Goal: Navigation & Orientation: Go to known website

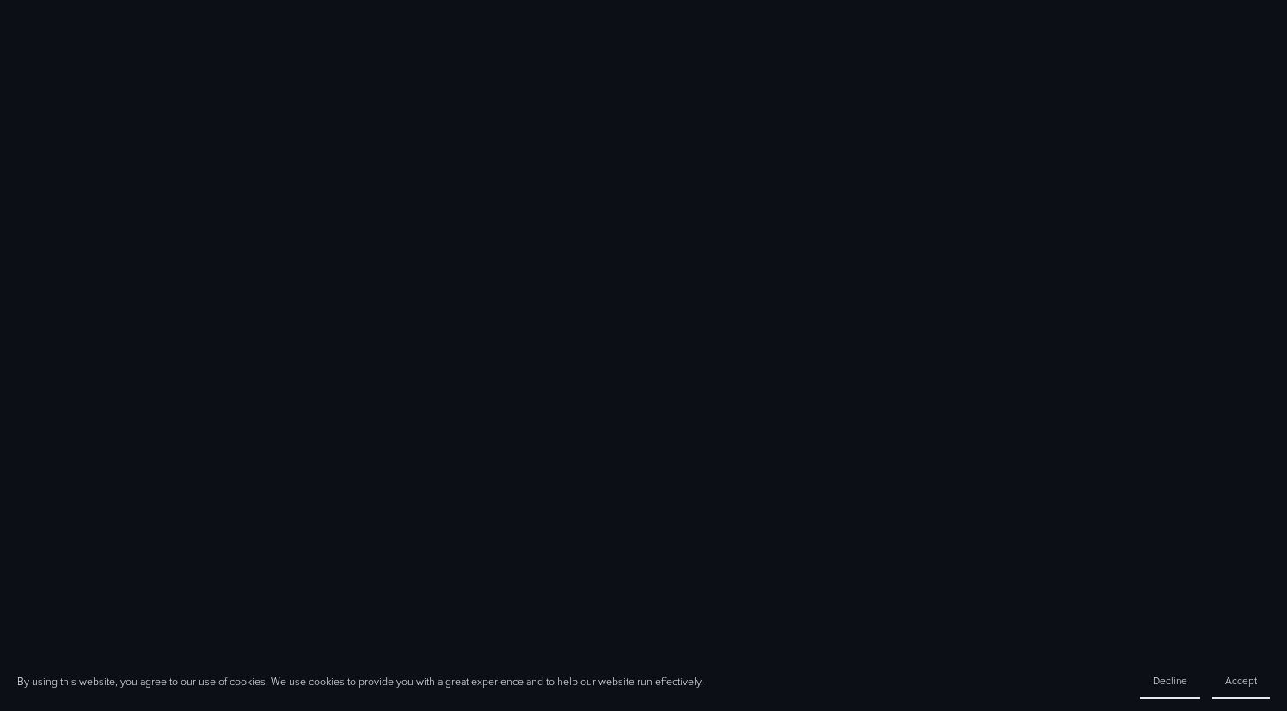
scroll to position [744, 0]
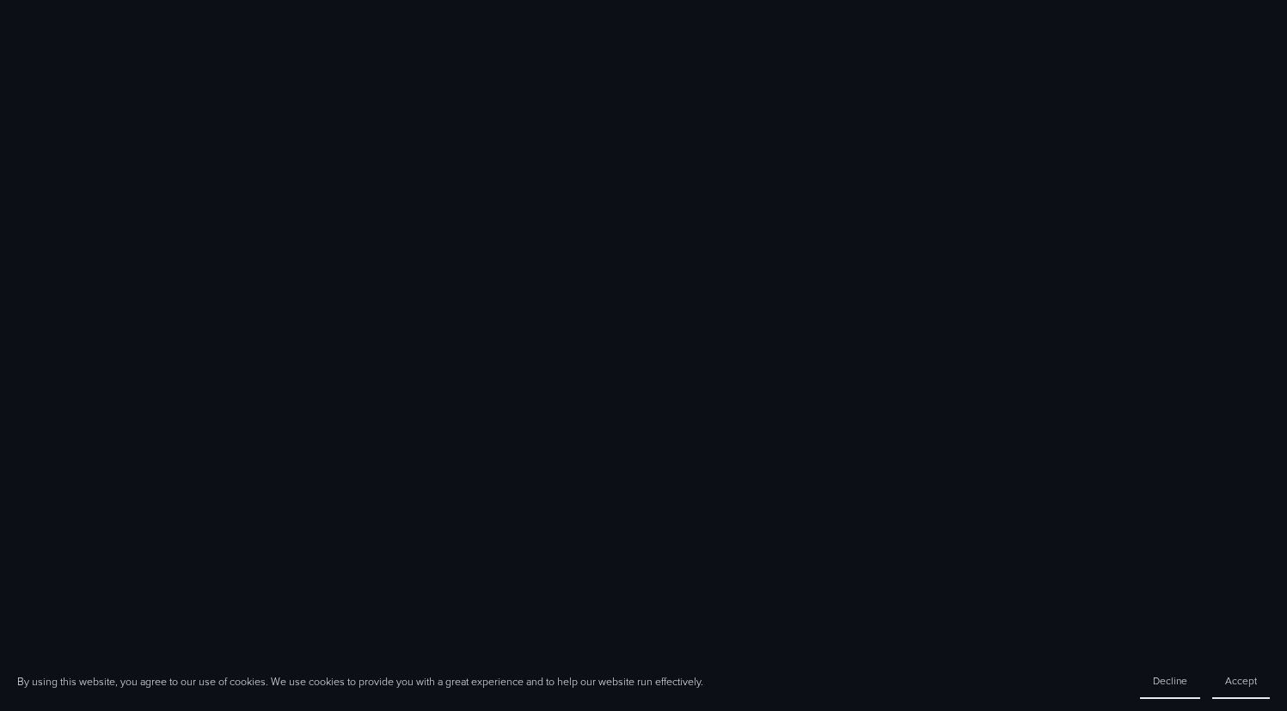
scroll to position [915, 0]
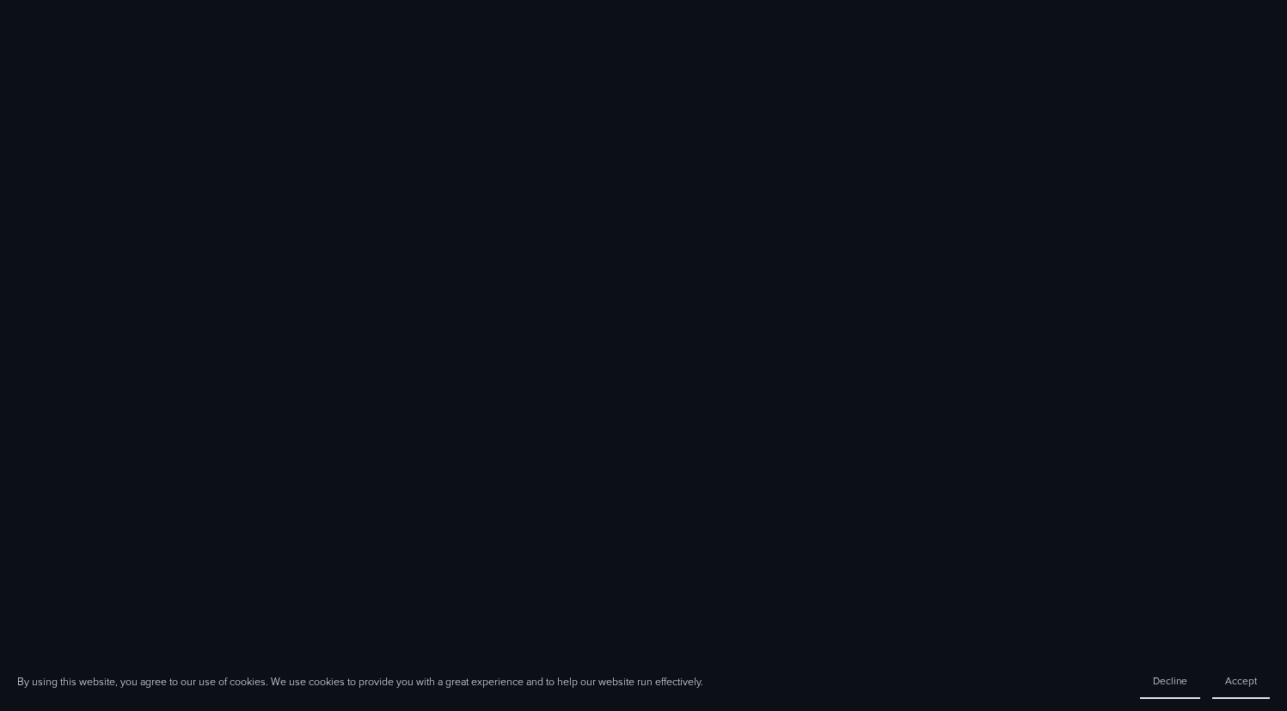
scroll to position [915, 0]
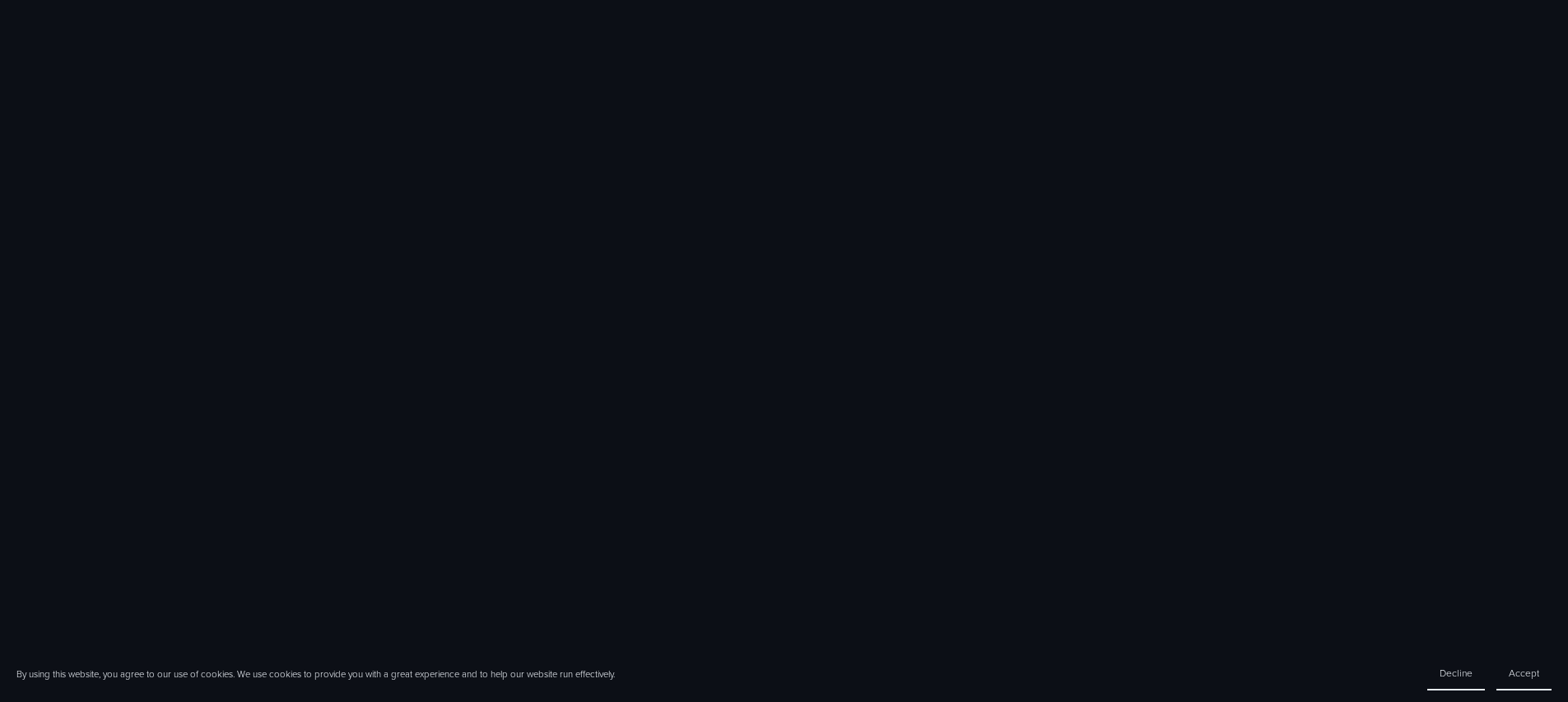
scroll to position [1292, 0]
click at [1232, 680] on button "Decline" at bounding box center [1456, 673] width 57 height 34
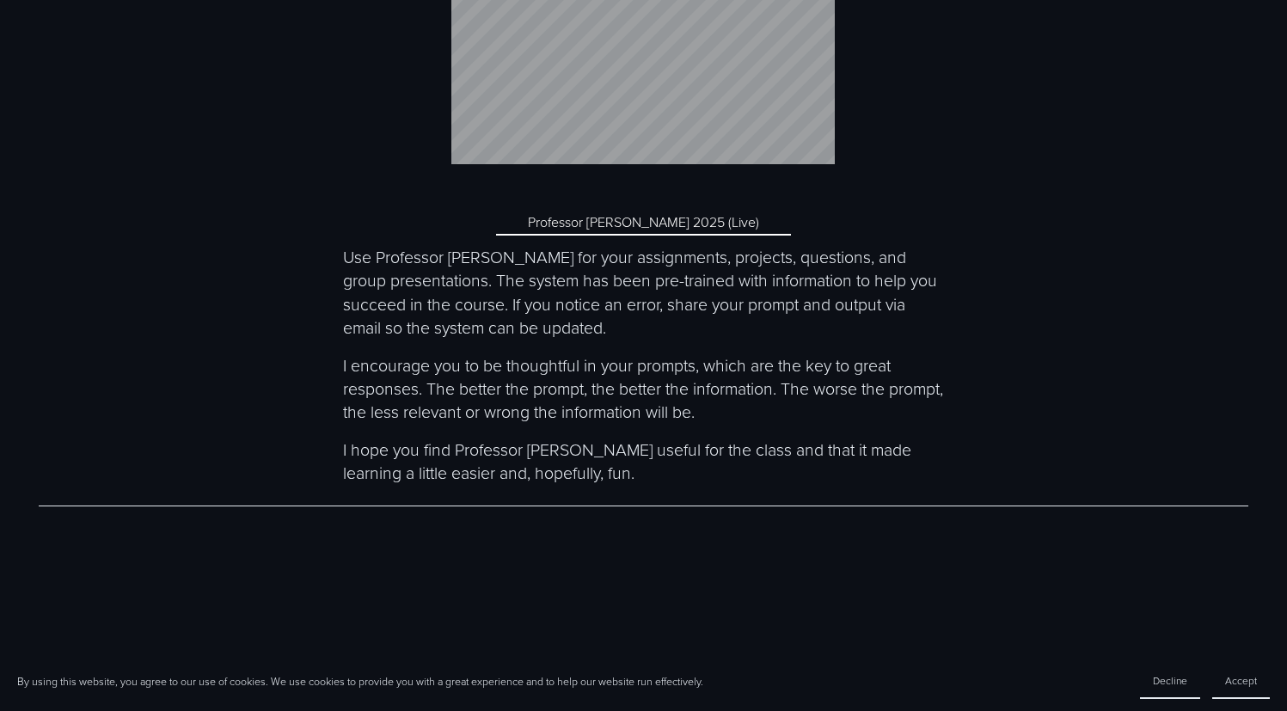
scroll to position [6396, 0]
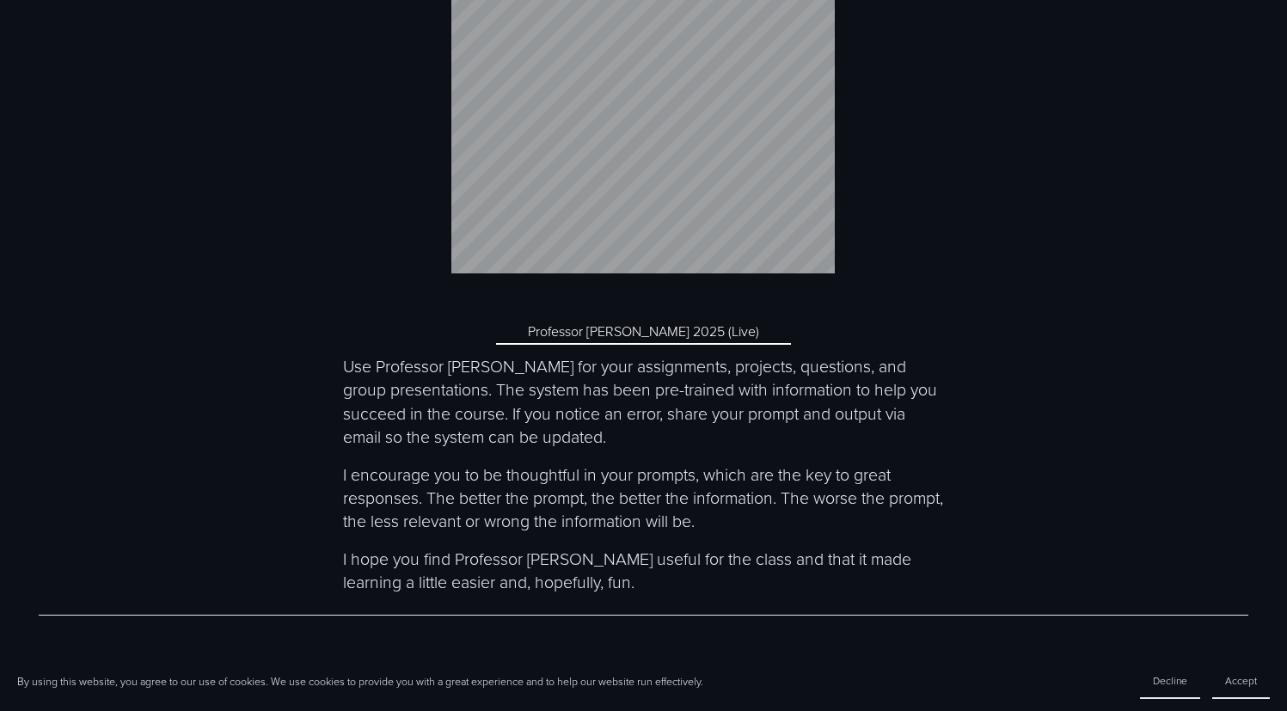
click at [683, 345] on link "Professor [PERSON_NAME] 2025 (Live)" at bounding box center [644, 332] width 296 height 26
